Goal: Task Accomplishment & Management: Use online tool/utility

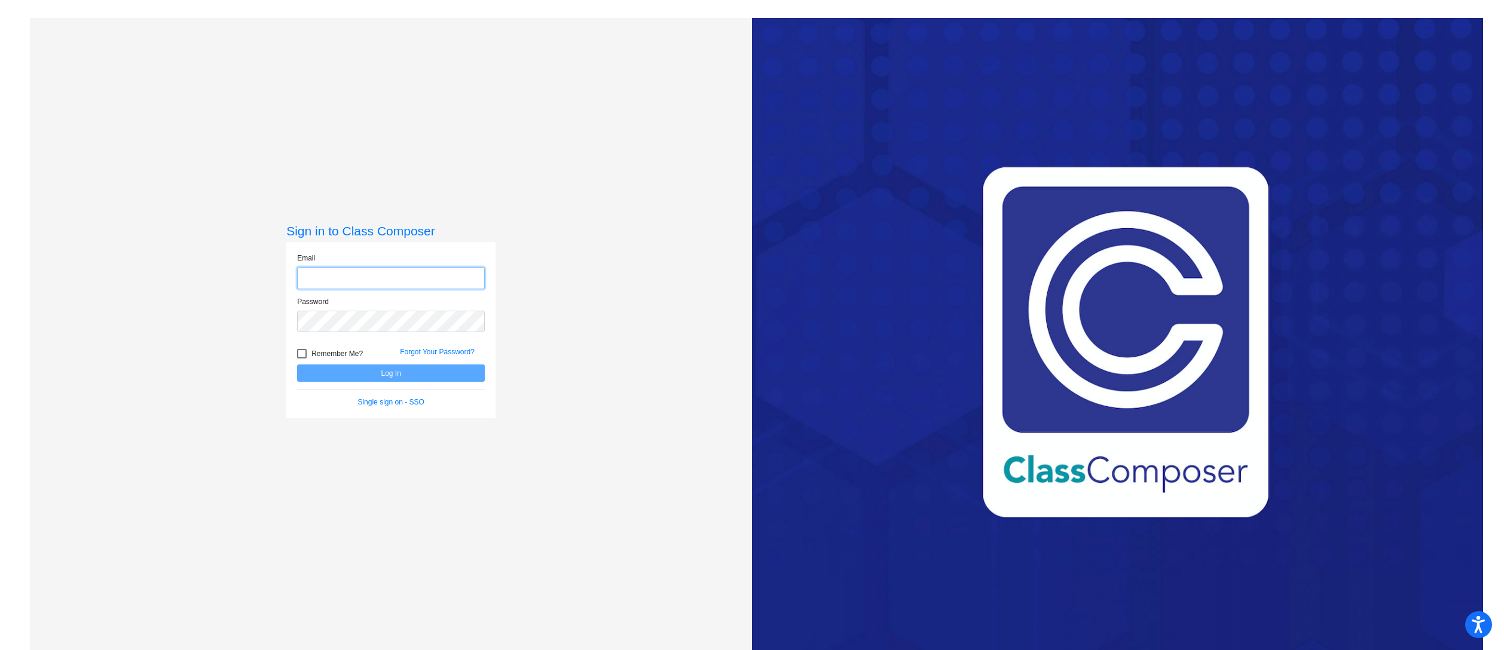
type input "[PERSON_NAME][EMAIL_ADDRESS][PERSON_NAME][DOMAIN_NAME]"
click at [383, 367] on button "Log In" at bounding box center [391, 373] width 188 height 17
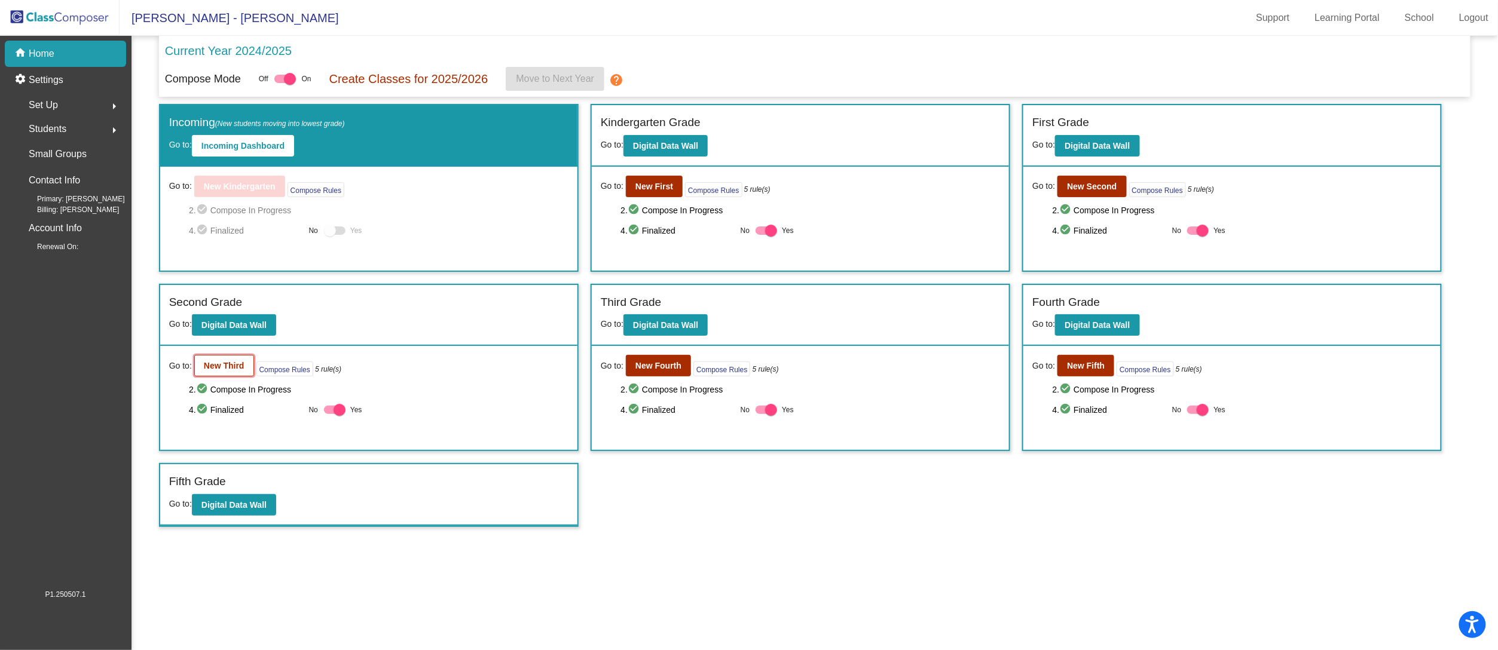
click at [206, 368] on b "New Third" at bounding box center [224, 366] width 41 height 10
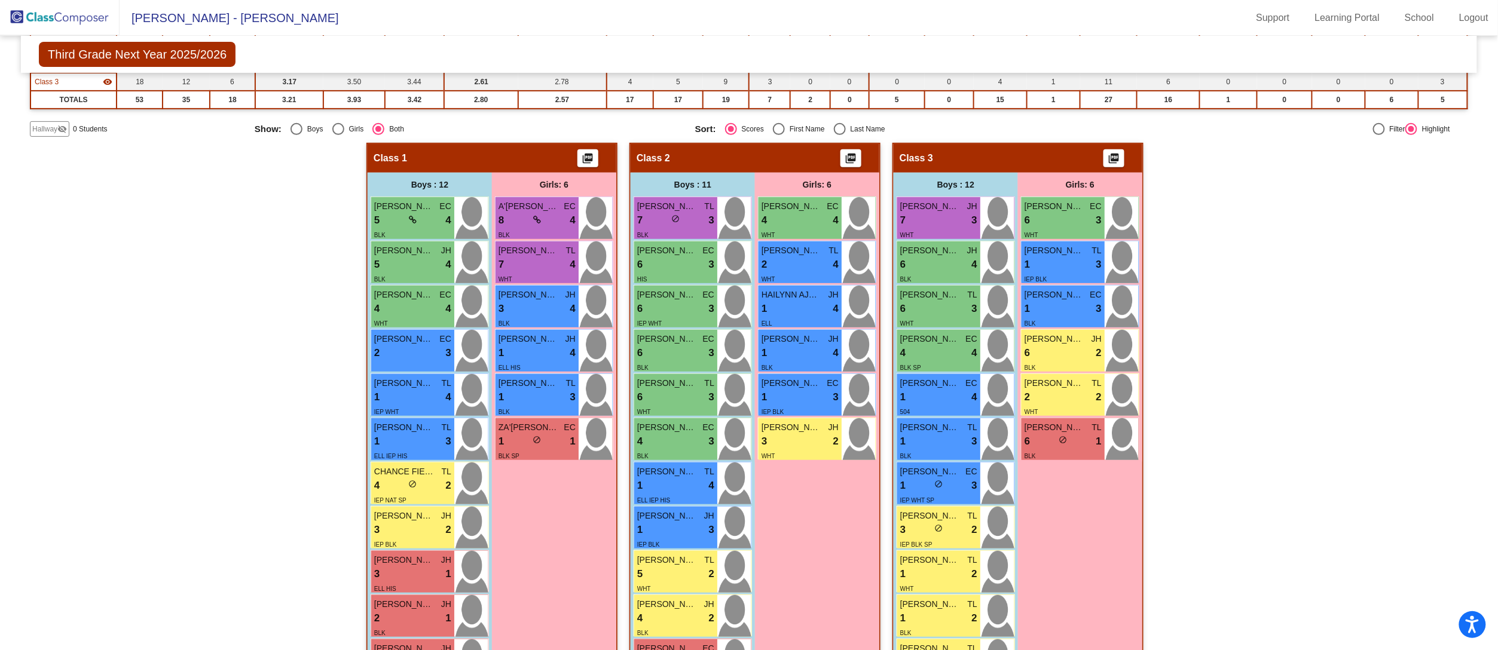
scroll to position [194, 0]
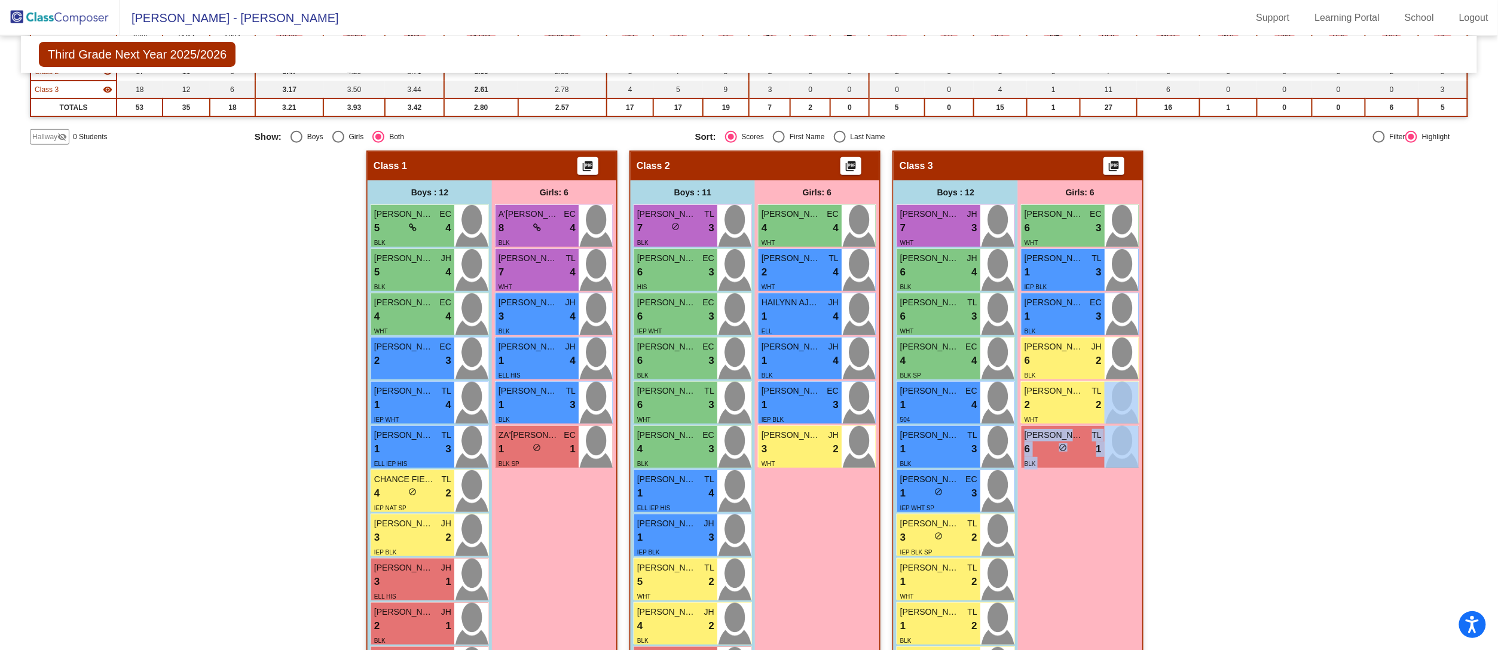
drag, startPoint x: 1493, startPoint y: 393, endPoint x: 1491, endPoint y: 497, distance: 104.1
click at [1491, 497] on mat-sidenav-content "Third Grade Next Year 2025/2026 Edit Composition Off On Incoming Digital Data W…" at bounding box center [749, 343] width 1498 height 615
click at [1476, 457] on mat-sidenav-content "Third Grade Next Year 2025/2026 Edit Composition Off On Incoming Digital Data W…" at bounding box center [749, 343] width 1498 height 615
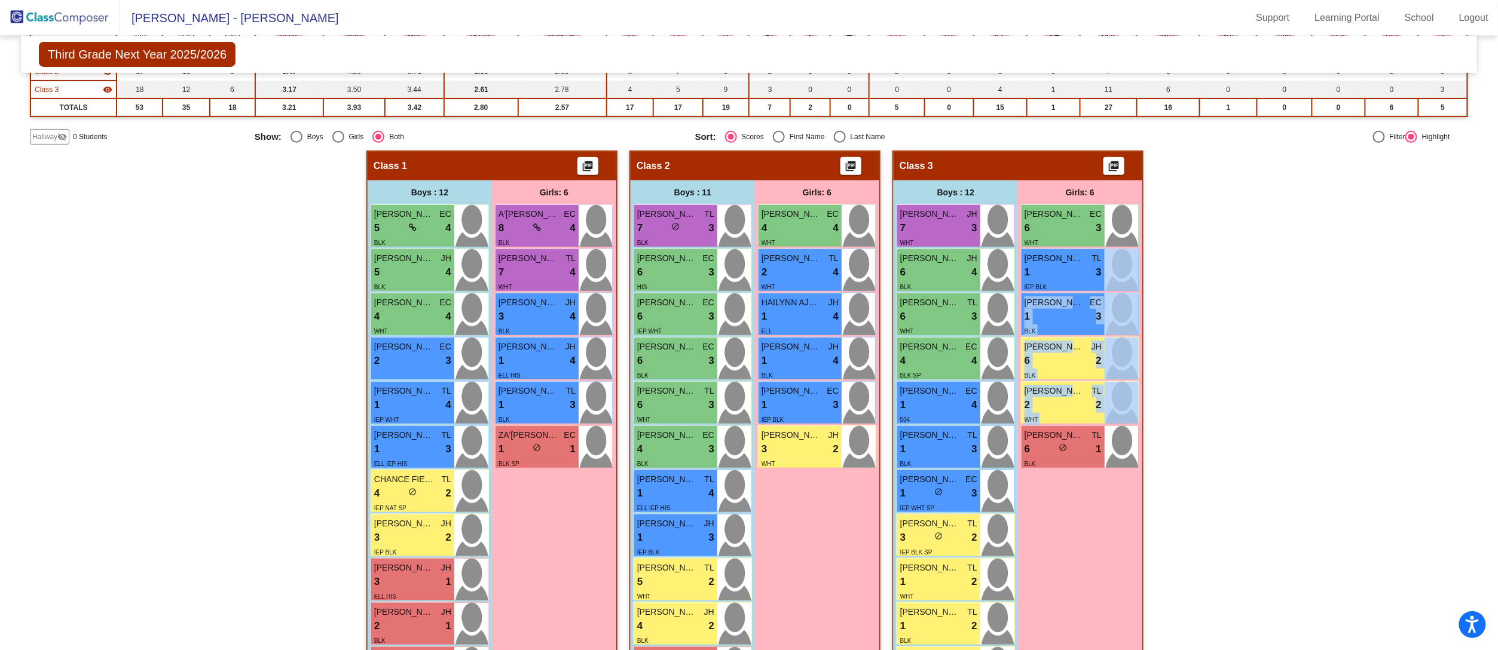
drag, startPoint x: 1488, startPoint y: 419, endPoint x: 1468, endPoint y: 287, distance: 133.0
click at [1468, 287] on mat-sidenav-content "Third Grade Next Year 2025/2026 Edit Composition Off On Incoming Digital Data W…" at bounding box center [749, 343] width 1498 height 615
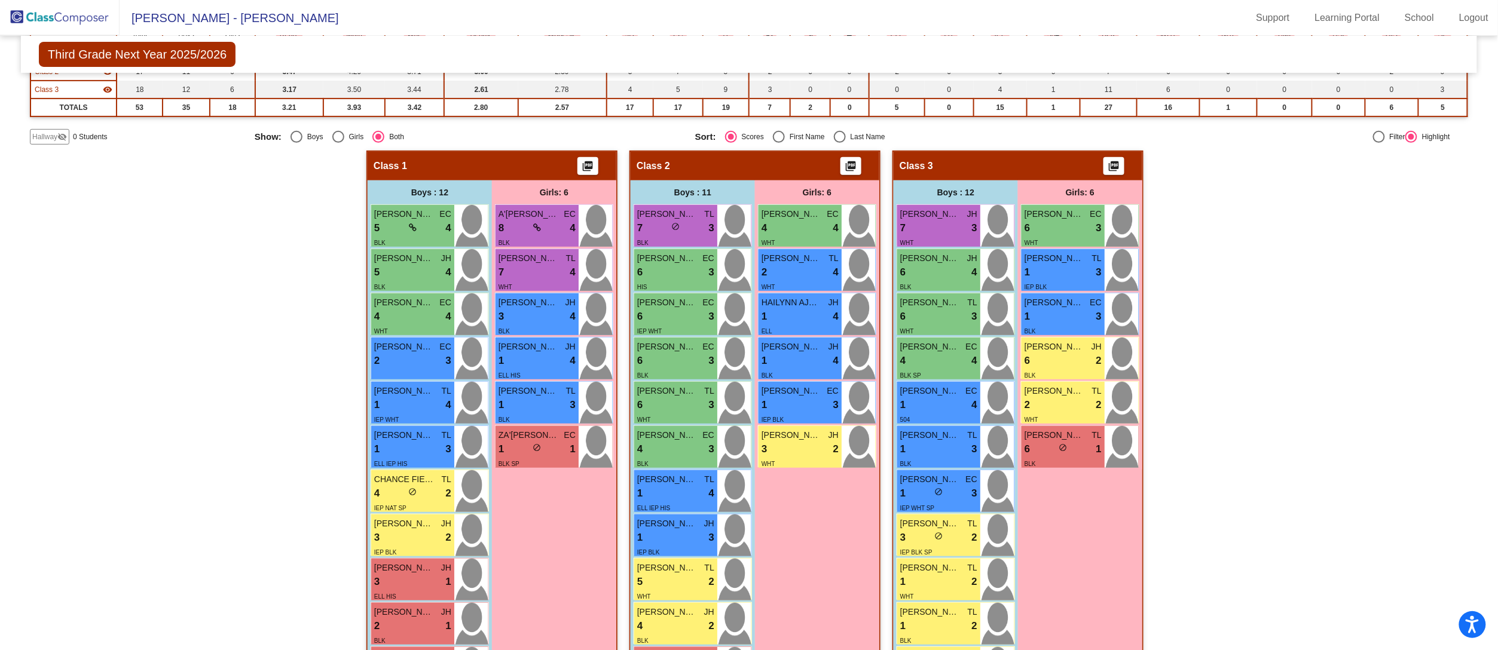
click at [0, 0] on div "Girls: 6 [PERSON_NAME] EC 6 lock do_not_disturb_alt 3 WHT SKYLAR [PERSON_NAME] …" at bounding box center [0, 0] width 0 height 0
drag, startPoint x: 1491, startPoint y: 489, endPoint x: 1486, endPoint y: 380, distance: 108.9
click at [1486, 380] on mat-sidenav-content "Third Grade Next Year 2025/2026 Edit Composition Off On Incoming Digital Data W…" at bounding box center [749, 343] width 1498 height 615
click at [1224, 424] on div "Hallway - Hallway Class picture_as_pdf Add Student First Name Last Name Student…" at bounding box center [749, 453] width 1438 height 604
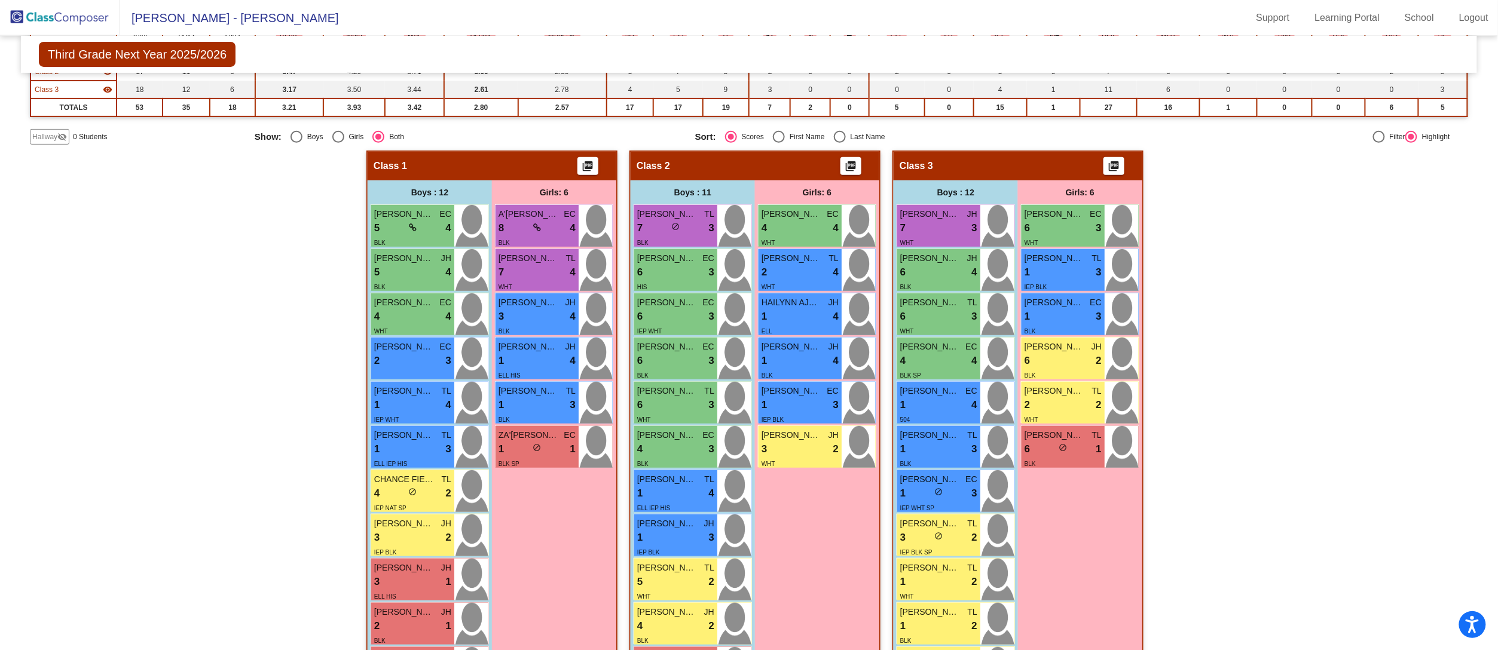
click at [1347, 382] on div "Hallway - Hallway Class picture_as_pdf Add Student First Name Last Name Student…" at bounding box center [749, 453] width 1438 height 604
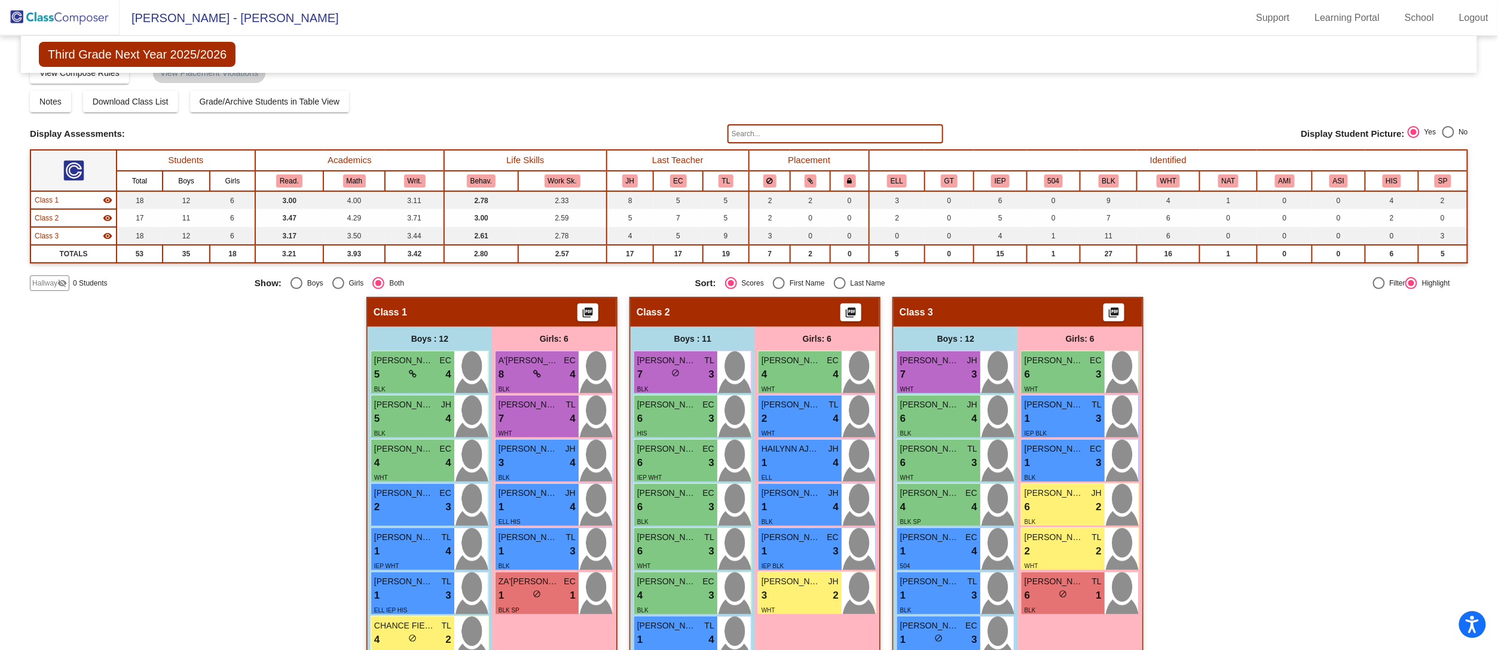
scroll to position [96, 0]
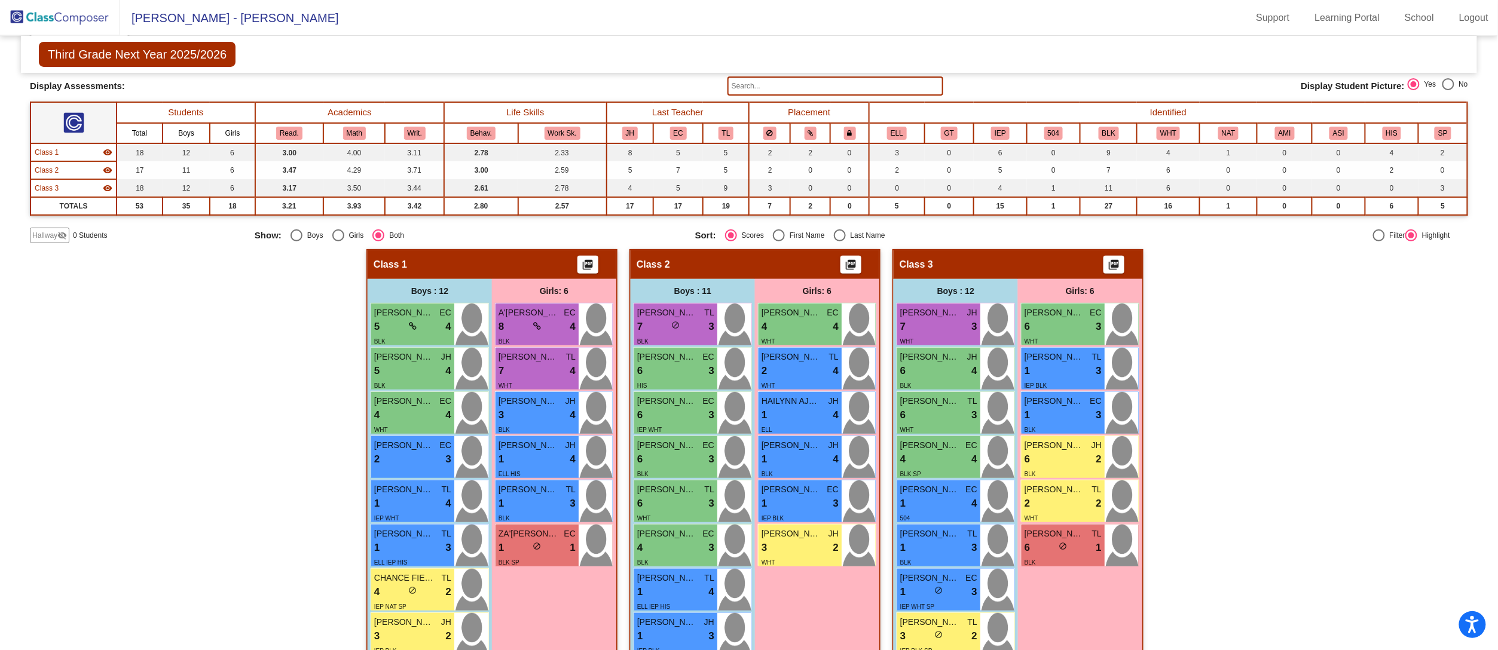
click at [998, 262] on div "Class 3 picture_as_pdf" at bounding box center [1018, 265] width 249 height 29
click at [1000, 132] on button "IEP" at bounding box center [1000, 133] width 19 height 13
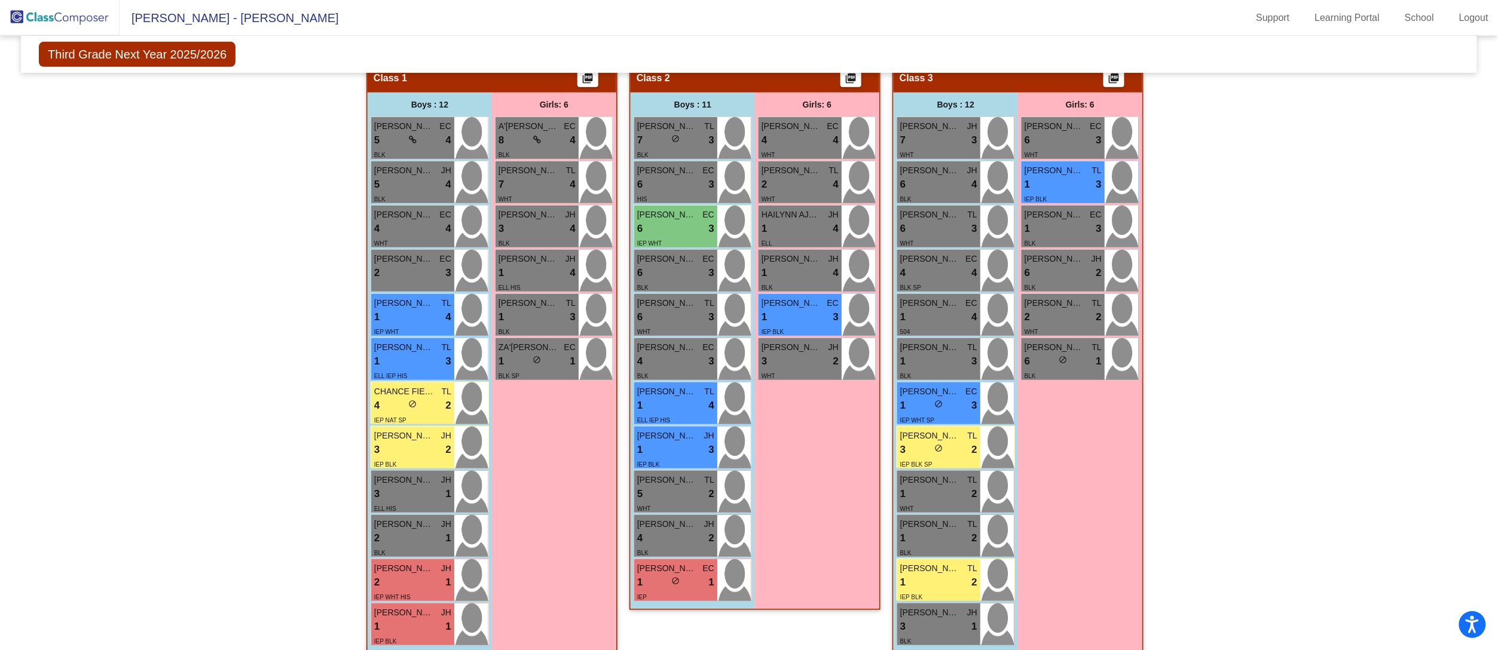
scroll to position [287, 0]
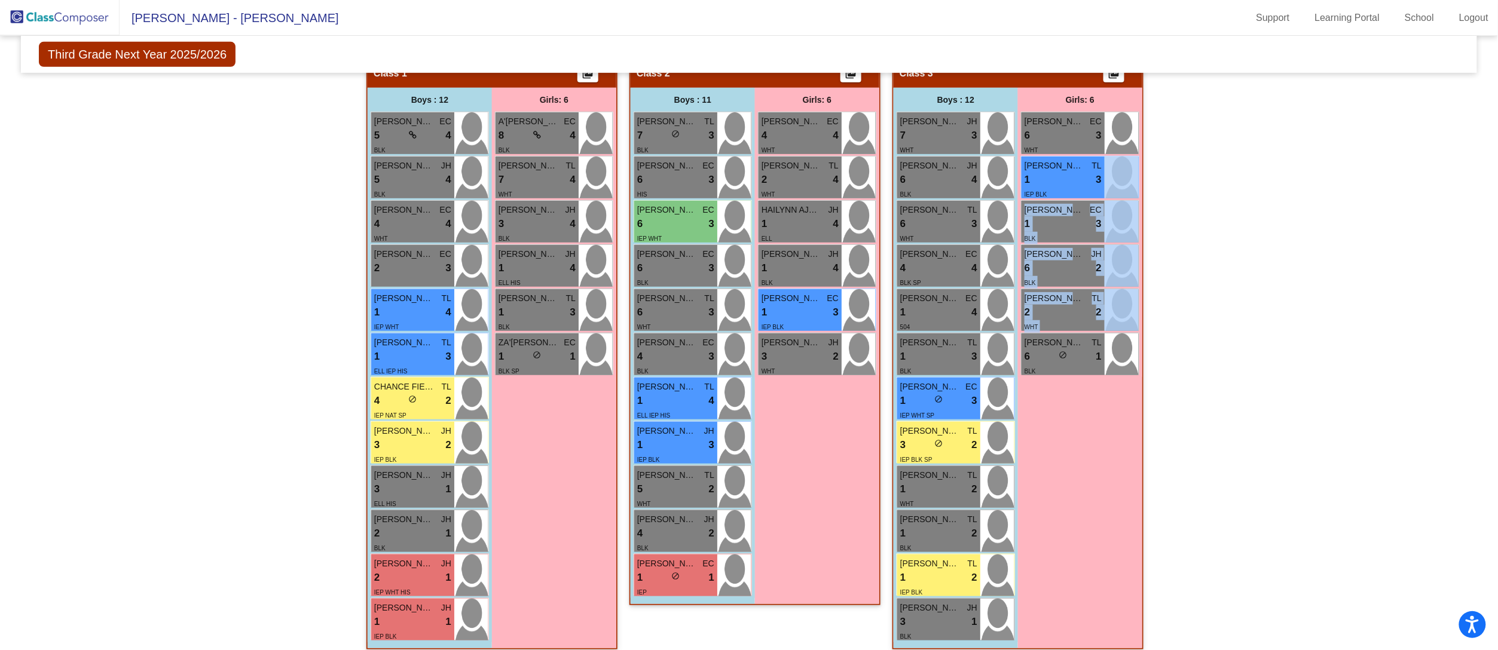
drag, startPoint x: 1492, startPoint y: 295, endPoint x: 1474, endPoint y: 172, distance: 124.5
click at [1474, 172] on mat-sidenav-content "Third Grade Next Year 2025/2026 Edit Composition Off On Incoming Digital Data W…" at bounding box center [749, 343] width 1498 height 615
click at [1336, 279] on div "Hallway - Hallway Class picture_as_pdf Add Student First Name Last Name Student…" at bounding box center [749, 360] width 1438 height 604
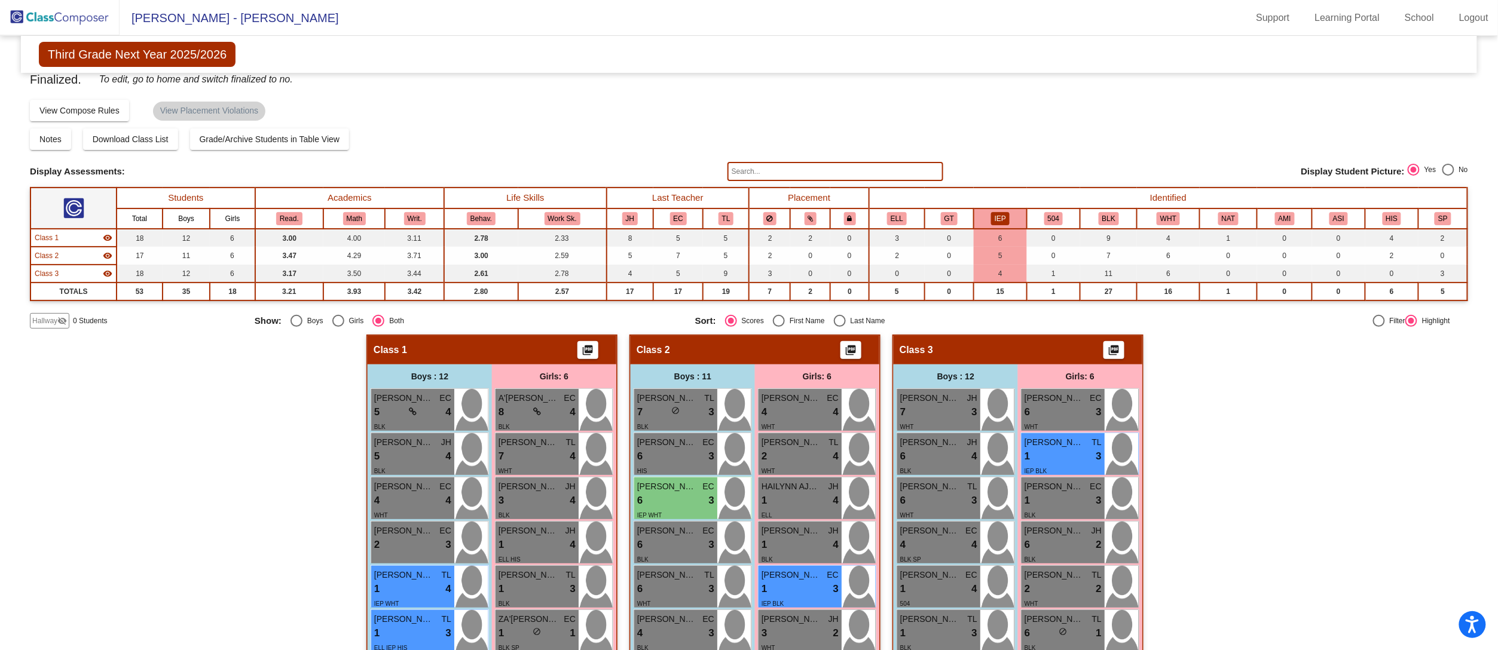
scroll to position [0, 0]
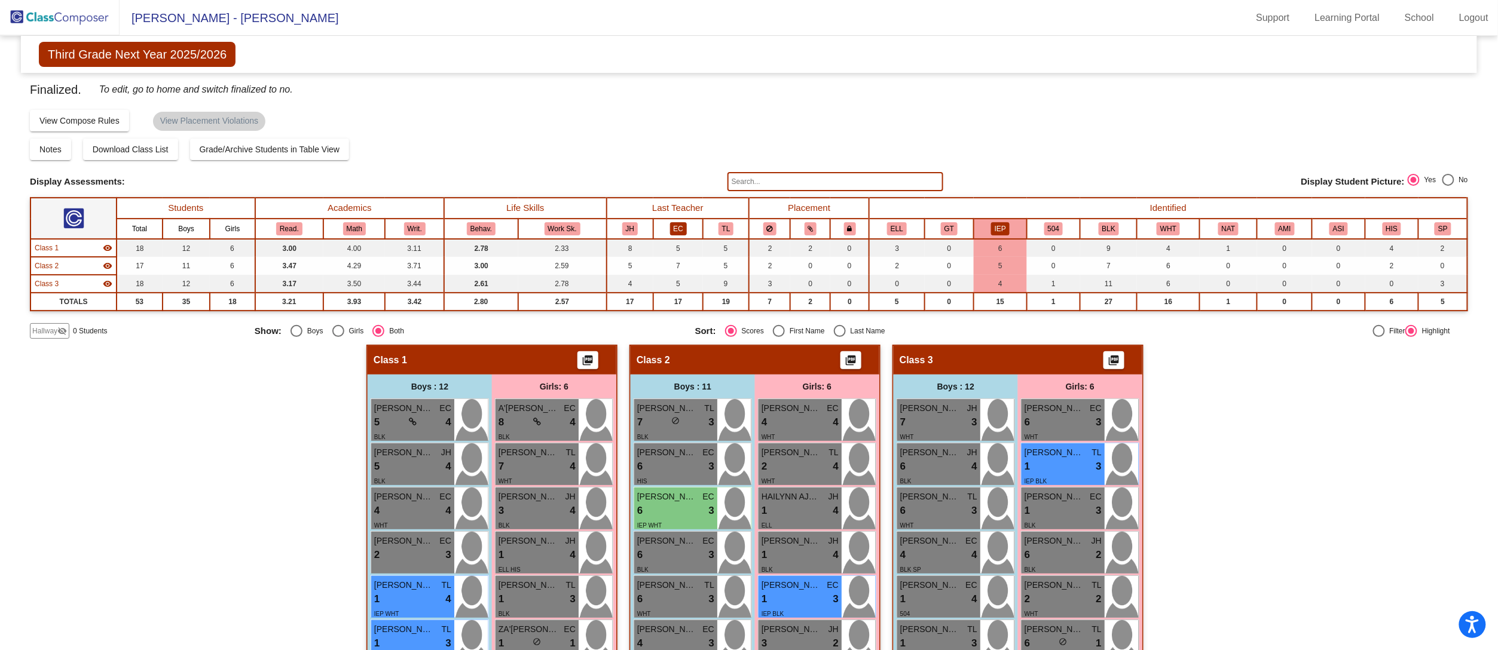
click at [673, 227] on button "EC" at bounding box center [678, 228] width 17 height 13
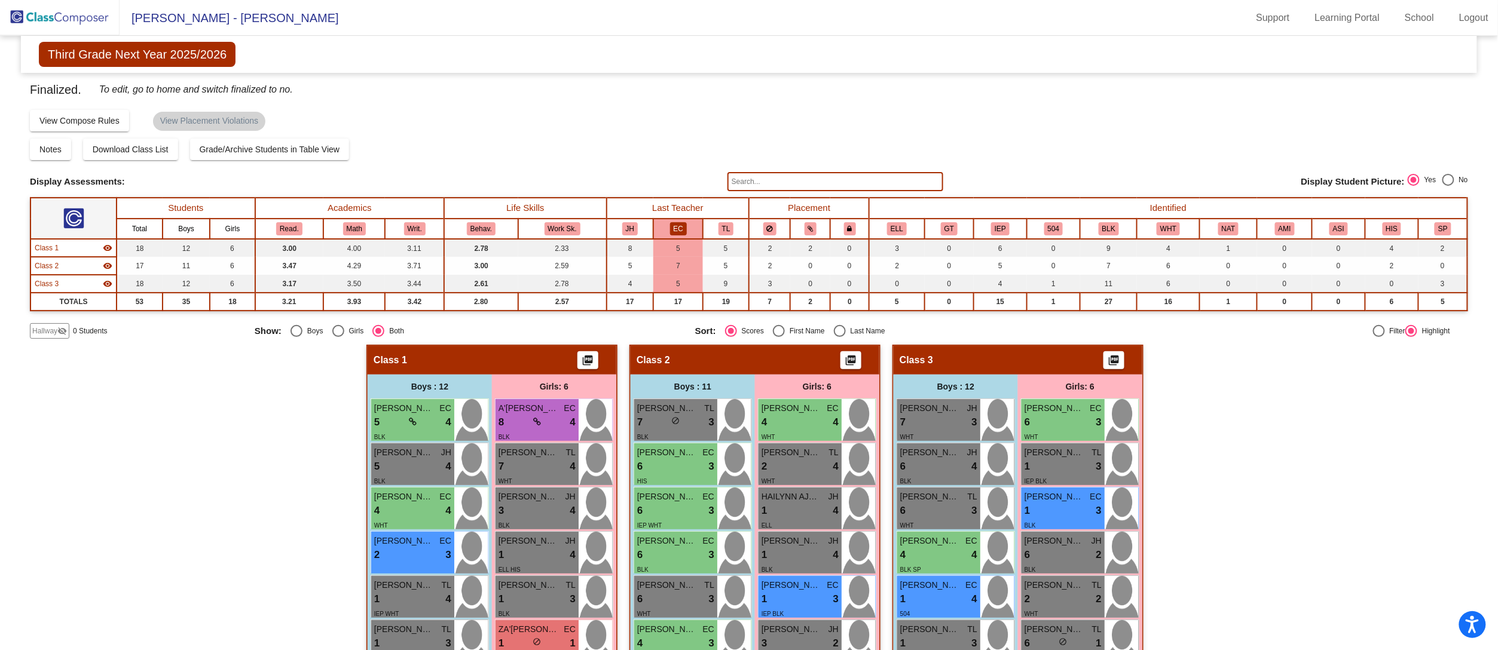
click at [1349, 516] on div "Hallway - Hallway Class picture_as_pdf Add Student First Name Last Name Student…" at bounding box center [749, 647] width 1438 height 604
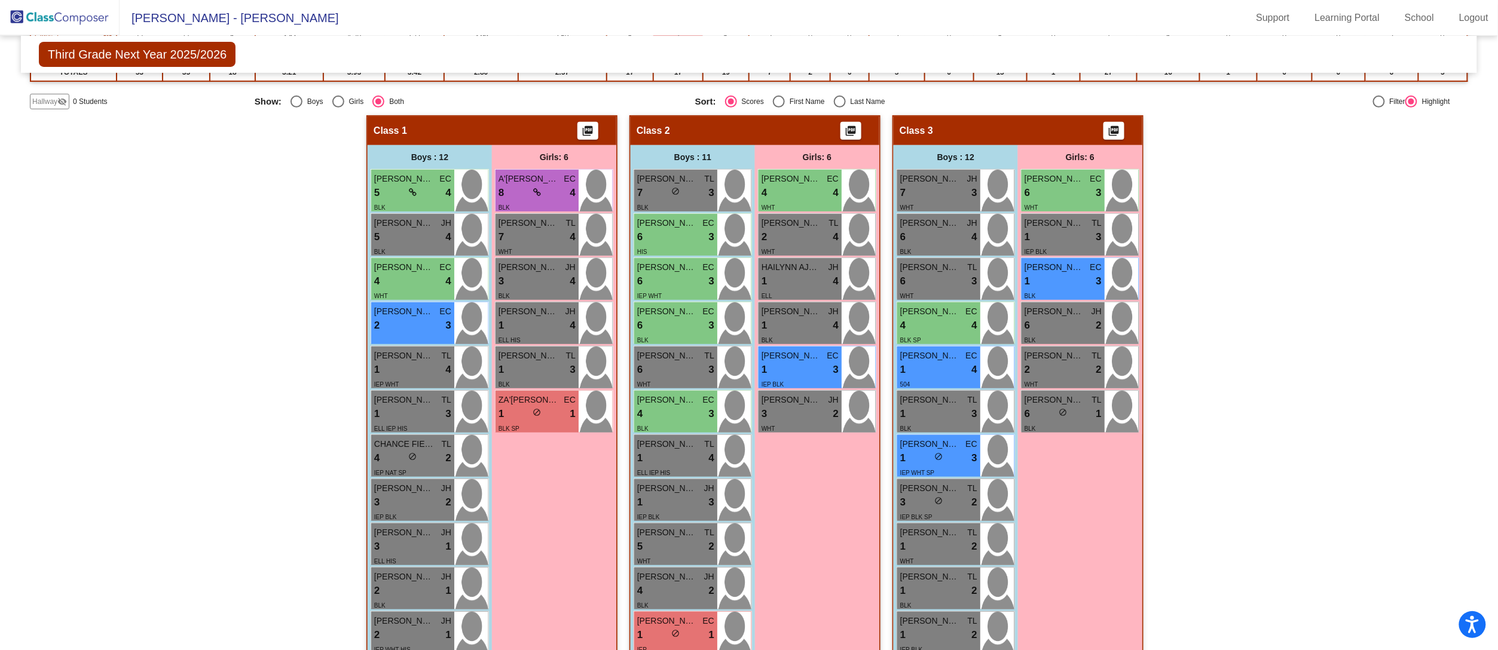
scroll to position [287, 0]
